Goal: Find specific page/section

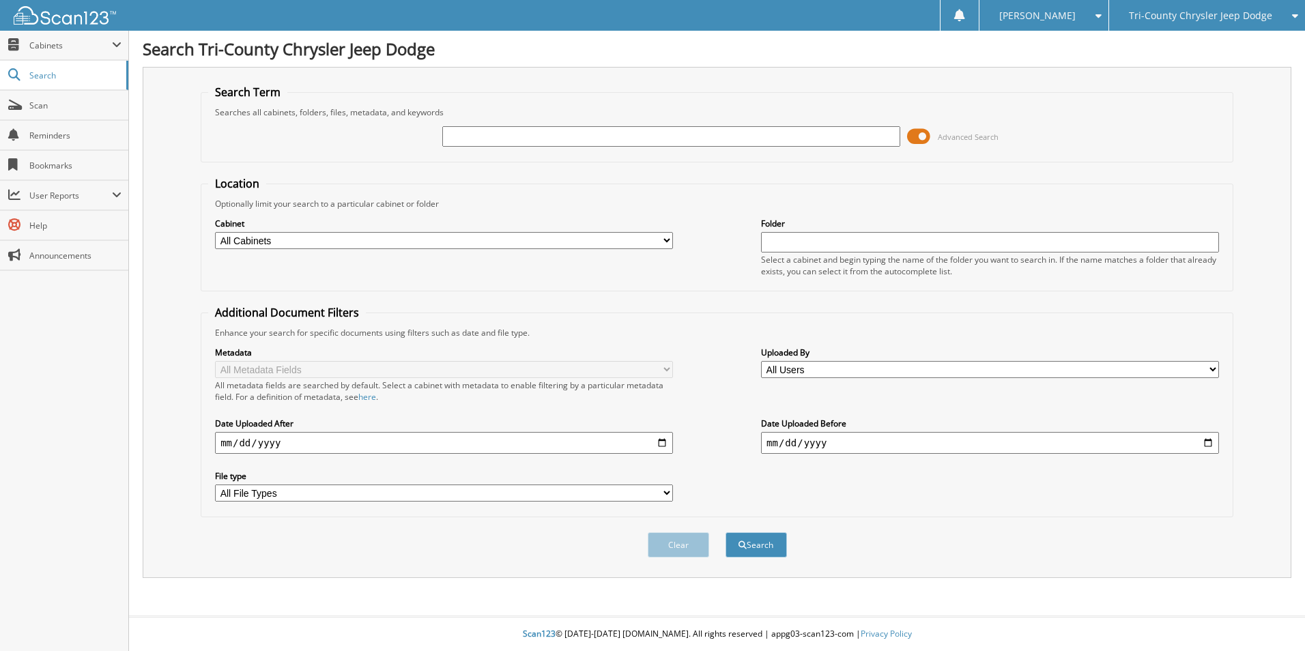
click at [1190, 14] on span "Tri-County Chrysler Jeep Dodge" at bounding box center [1200, 16] width 143 height 8
click at [1173, 42] on link "Tri-County Auto Center/Toyota" at bounding box center [1207, 43] width 196 height 24
click at [929, 132] on span at bounding box center [918, 136] width 23 height 20
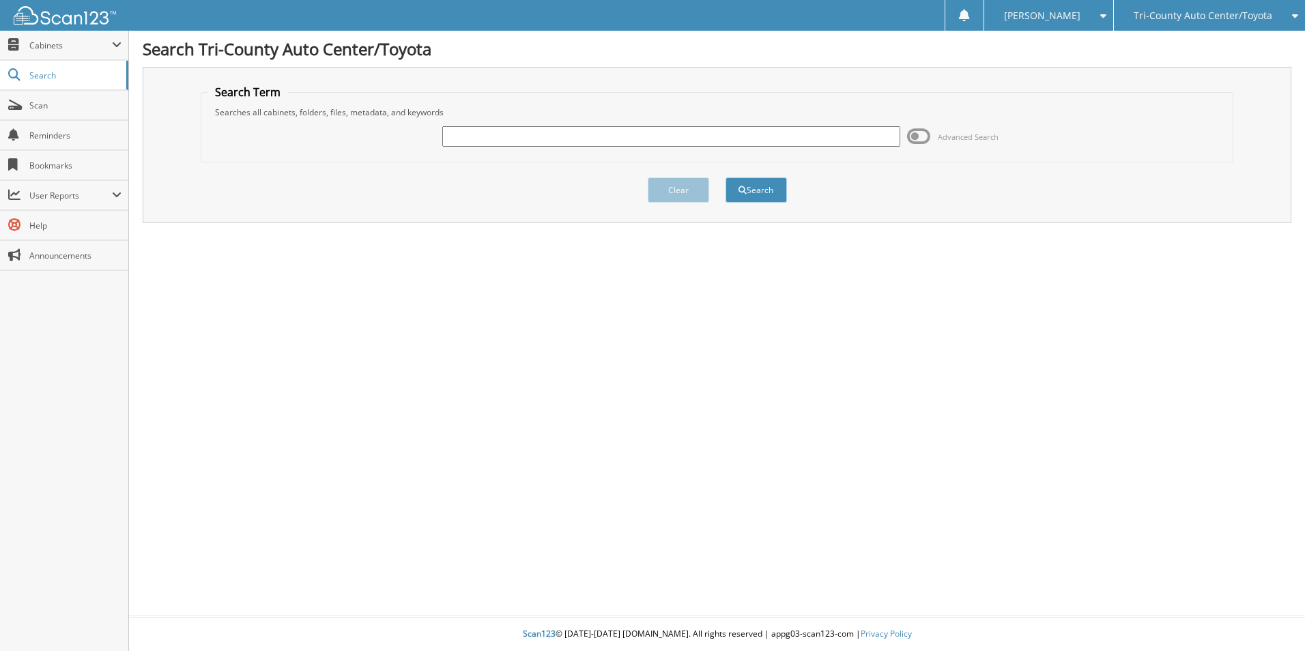
click at [626, 150] on div "Advanced Search" at bounding box center [717, 136] width 1018 height 37
click at [626, 134] on input "text" at bounding box center [671, 136] width 458 height 20
paste input "[PERSON_NAME]"
type input "[PERSON_NAME]"
click at [760, 195] on button "Search" at bounding box center [755, 189] width 61 height 25
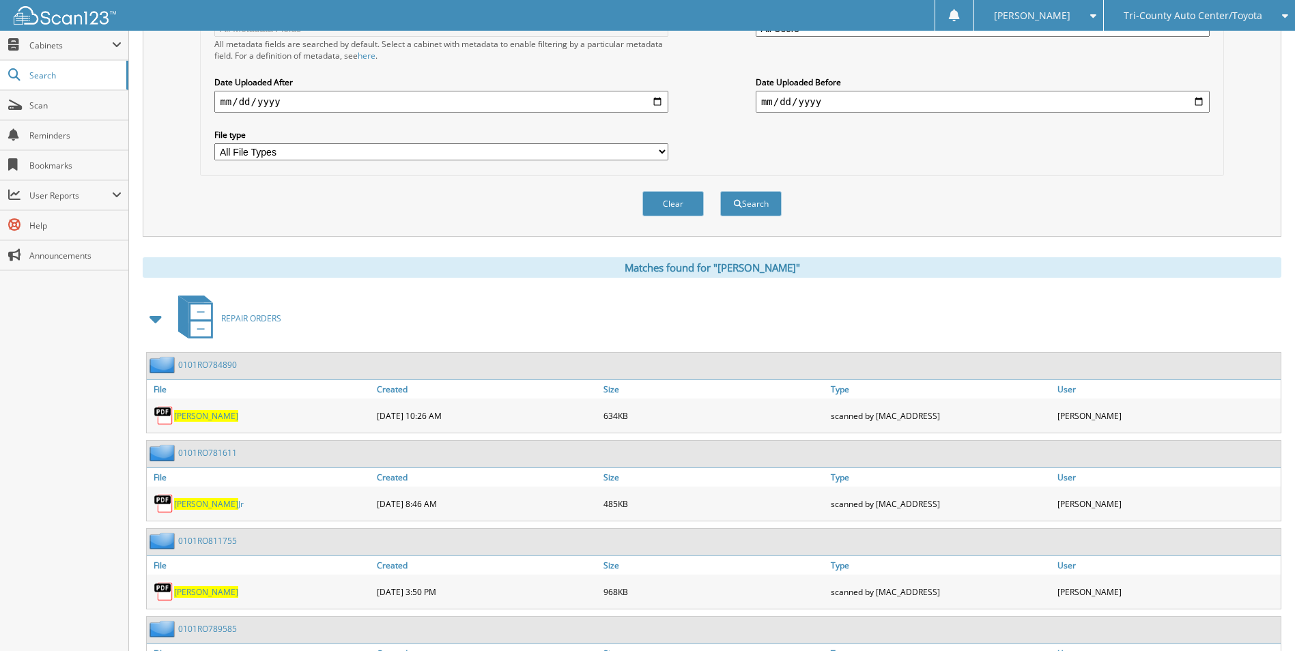
click at [164, 317] on span at bounding box center [156, 318] width 19 height 25
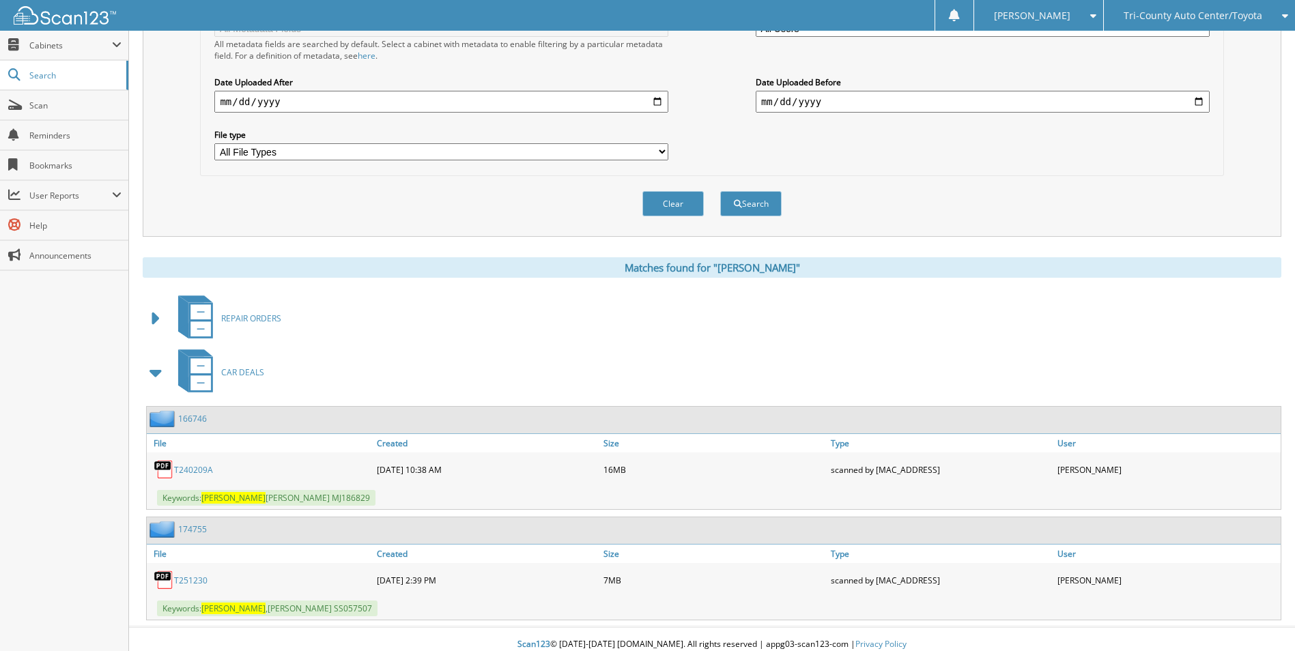
scroll to position [352, 0]
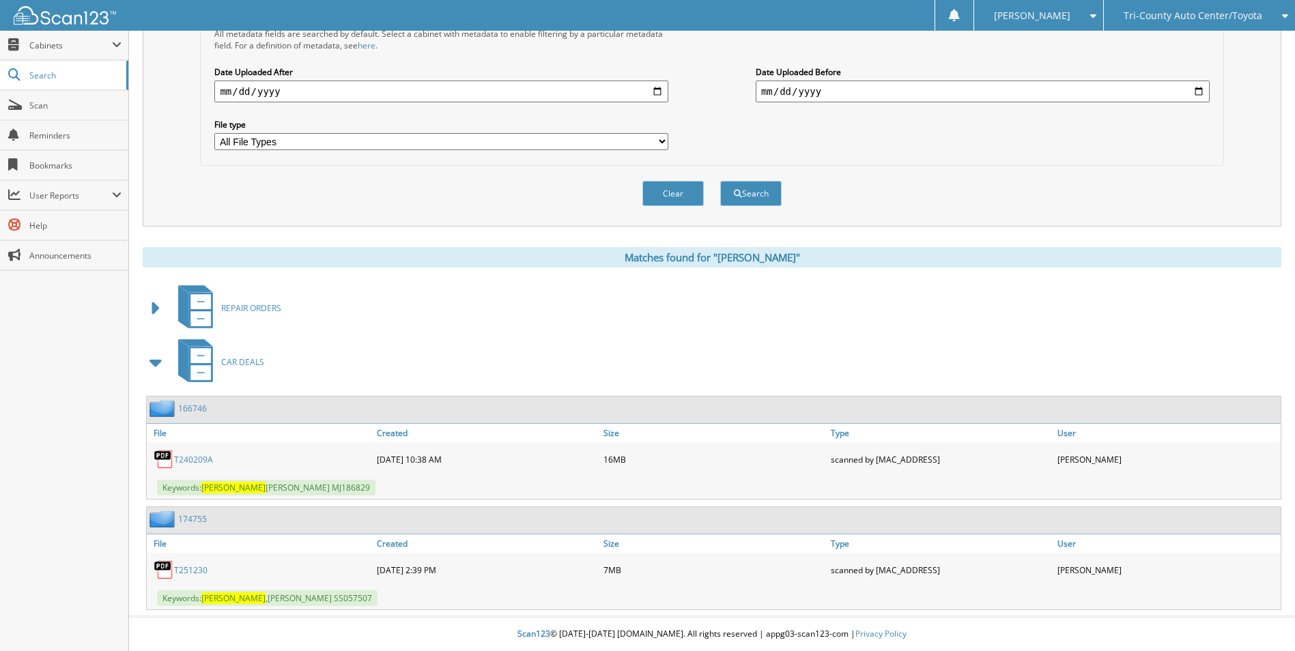
click at [177, 569] on link "T251230" at bounding box center [190, 570] width 33 height 12
